Goal: Navigation & Orientation: Find specific page/section

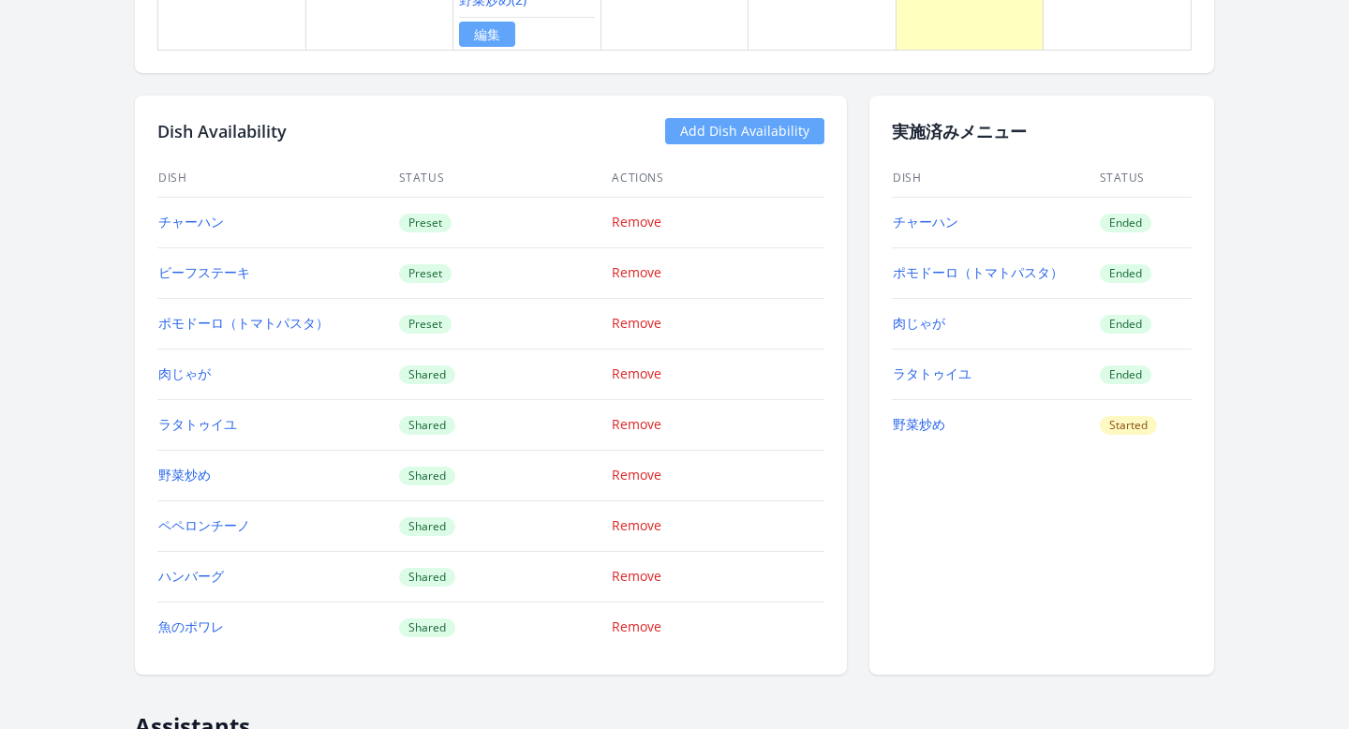
scroll to position [2207, 0]
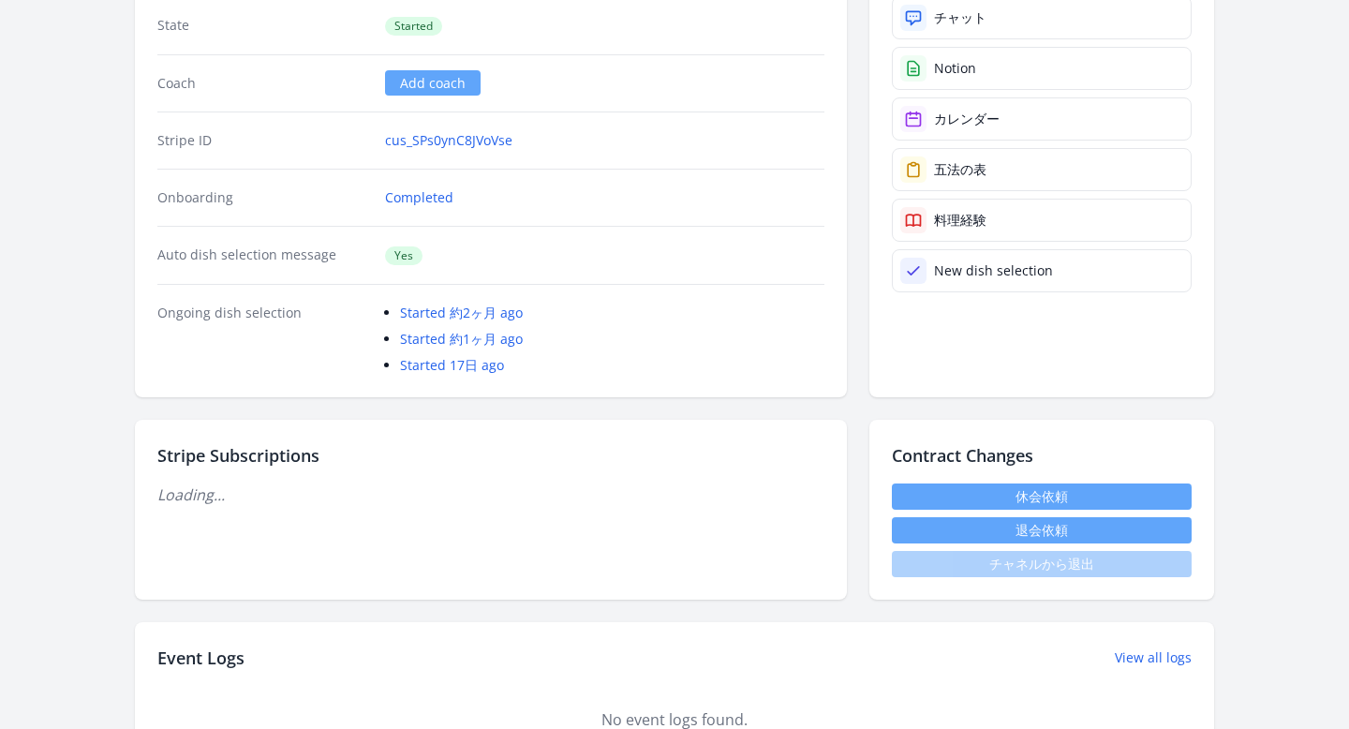
scroll to position [378, 0]
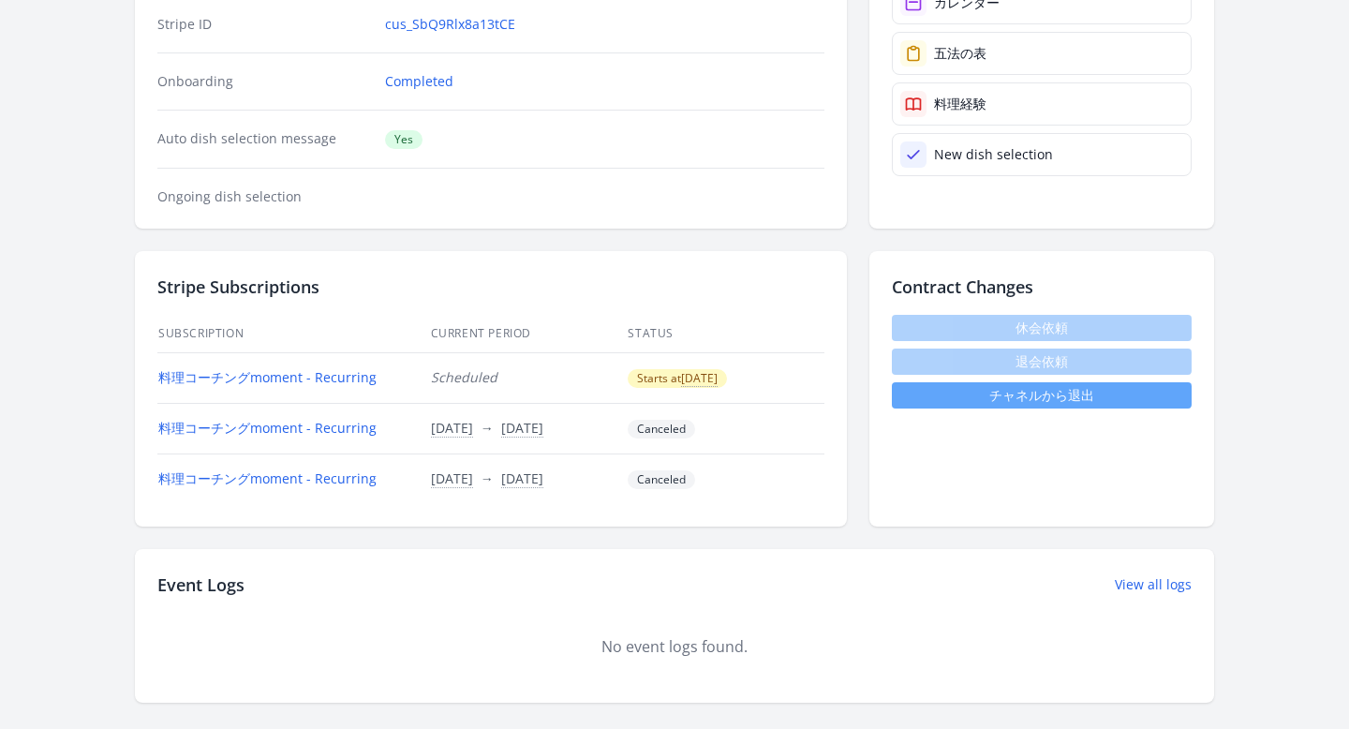
scroll to position [396, 0]
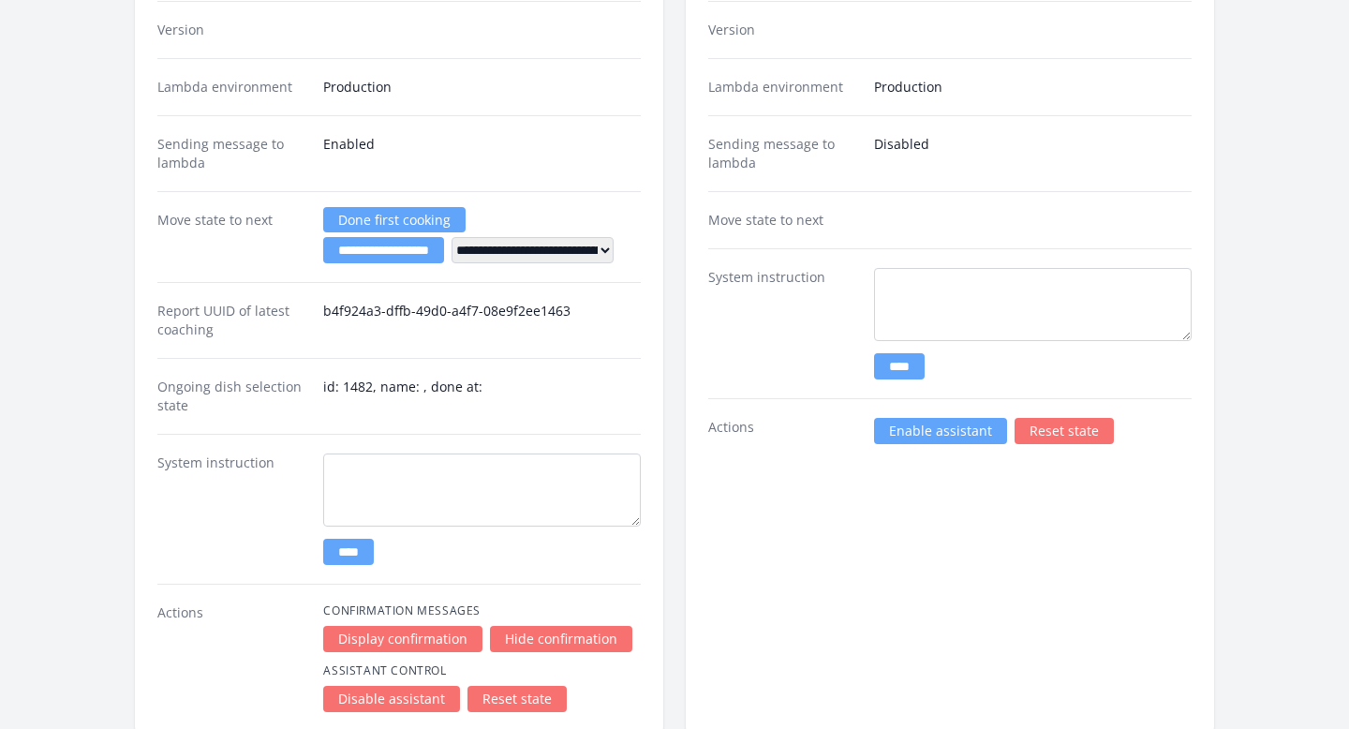
scroll to position [4151, 0]
